Goal: Information Seeking & Learning: Check status

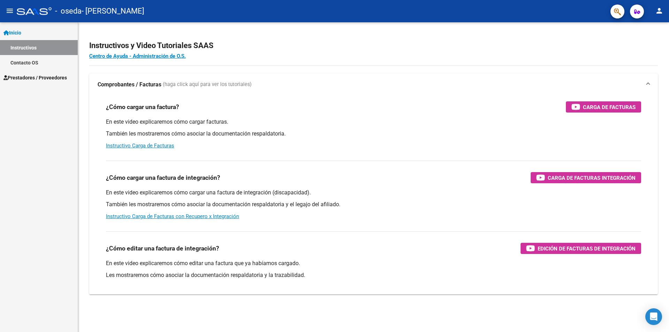
click at [46, 81] on span "Prestadores / Proveedores" at bounding box center [34, 78] width 63 height 8
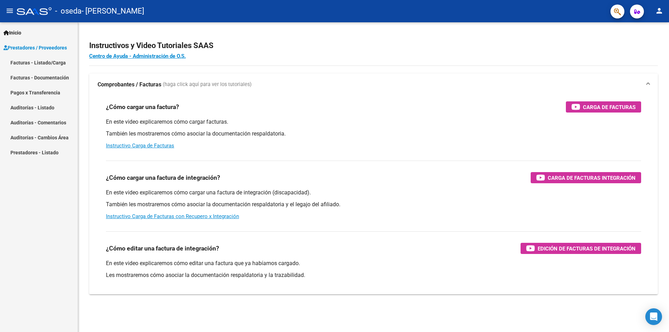
click at [52, 63] on link "Facturas - Listado/Carga" at bounding box center [39, 62] width 78 height 15
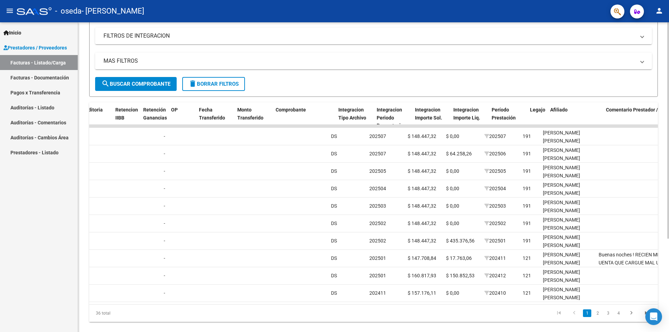
scroll to position [0, 493]
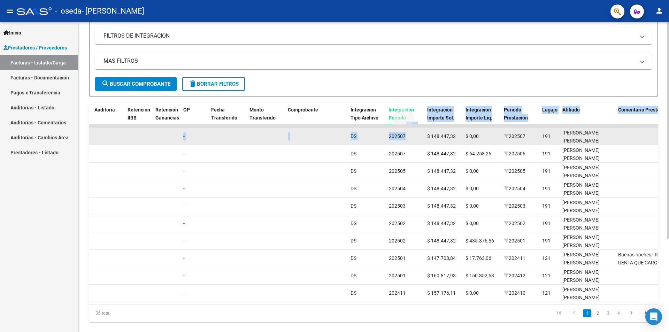
drag, startPoint x: 406, startPoint y: 123, endPoint x: 406, endPoint y: 140, distance: 16.4
click at [406, 140] on div "ID CAE Facturado x Orden De Area Razón Social CPBT Monto Fecha Cpbt Días desde …" at bounding box center [373, 211] width 568 height 219
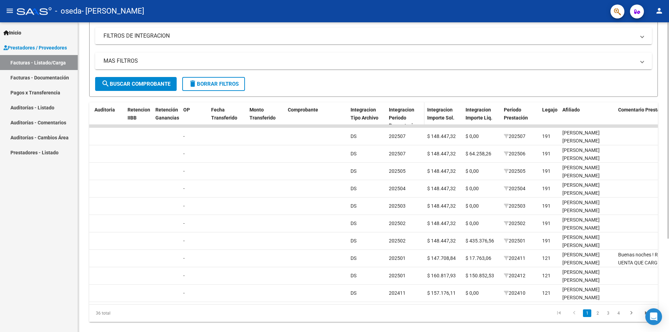
click at [403, 116] on span "Integracion Periodo Presentacion" at bounding box center [404, 118] width 30 height 22
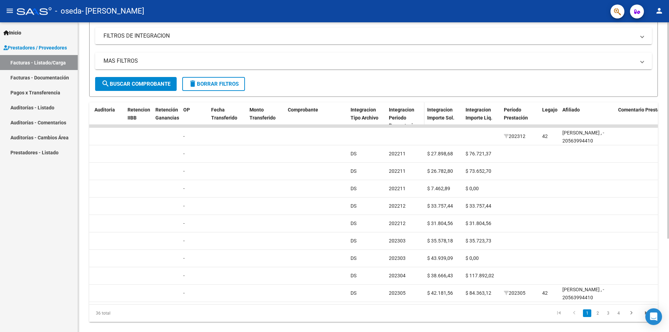
click at [403, 118] on span "Integracion Periodo Presentacion" at bounding box center [404, 118] width 30 height 22
click at [415, 120] on div "Integracion Periodo Presentacion" at bounding box center [405, 121] width 33 height 31
click at [416, 121] on div "Integracion Periodo Presentacion" at bounding box center [405, 121] width 33 height 31
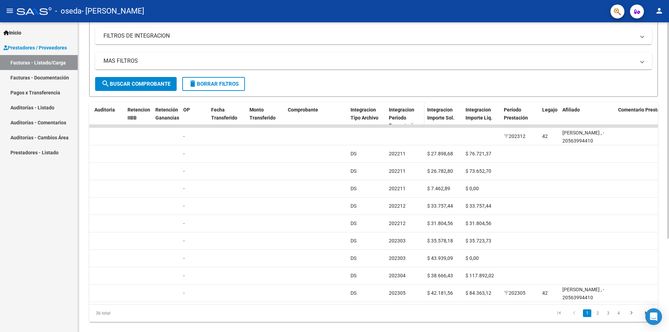
click at [420, 124] on div "Integracion Periodo Presentacion" at bounding box center [405, 121] width 33 height 31
click at [420, 123] on div "Integracion Periodo Presentacion" at bounding box center [405, 121] width 33 height 31
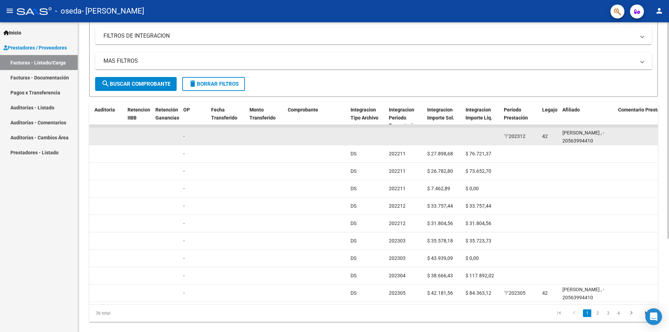
drag, startPoint x: 420, startPoint y: 127, endPoint x: 420, endPoint y: 143, distance: 15.3
click at [420, 143] on datatable-body-cell at bounding box center [405, 136] width 38 height 17
drag, startPoint x: 427, startPoint y: 131, endPoint x: 427, endPoint y: 145, distance: 13.2
click at [427, 145] on div "ID CAE Facturado x Orden De Area Razón Social CPBT Monto Fecha Cpbt Días desde …" at bounding box center [373, 211] width 568 height 219
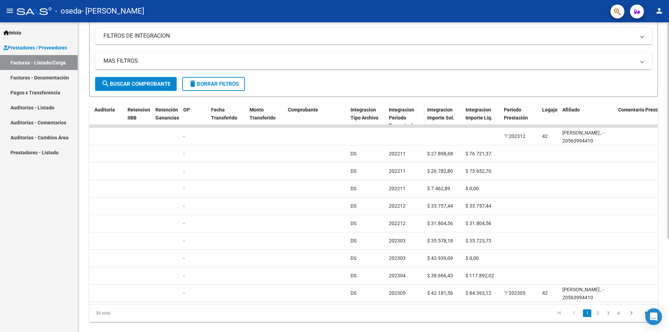
click at [407, 120] on div "Integracion Periodo Presentacion" at bounding box center [405, 121] width 33 height 31
click at [400, 118] on span "Integracion Periodo Presentacion" at bounding box center [404, 118] width 30 height 22
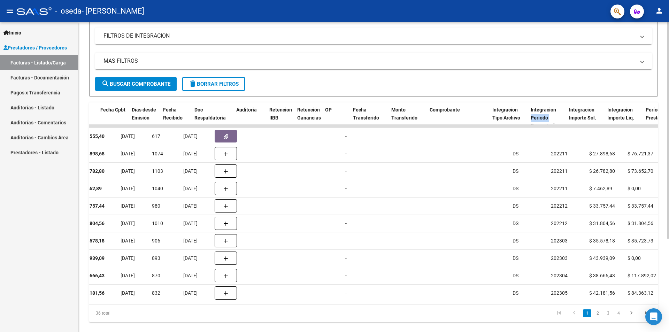
scroll to position [0, 371]
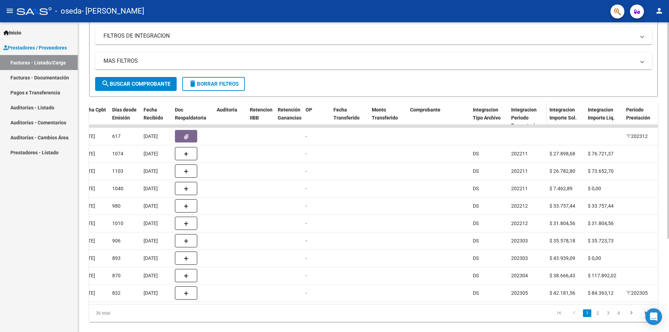
click at [524, 111] on span "Integracion Periodo Presentacion" at bounding box center [526, 118] width 30 height 22
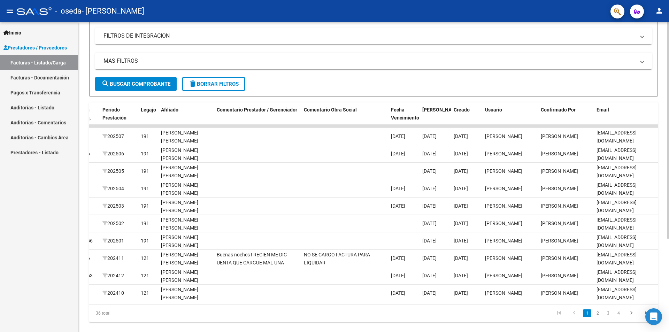
scroll to position [0, 900]
